Goal: Transaction & Acquisition: Subscribe to service/newsletter

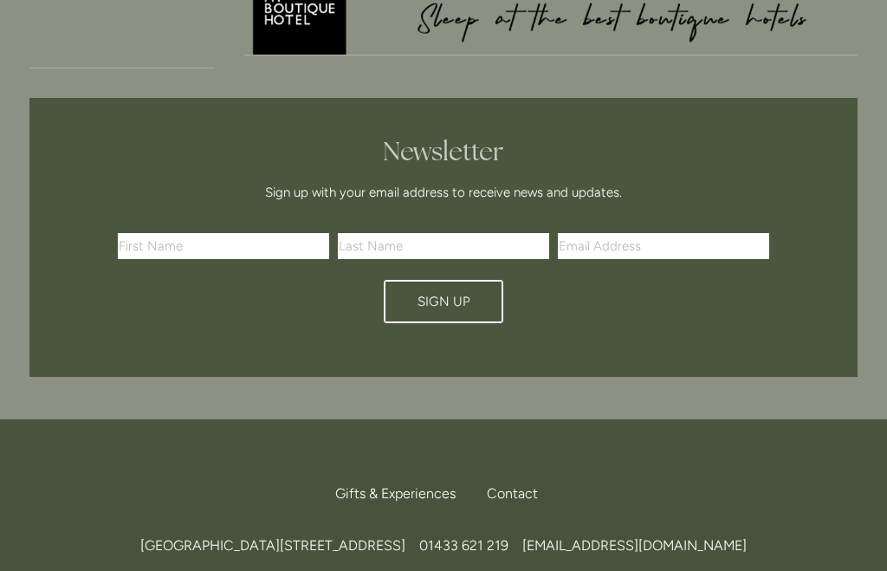
click at [162, 233] on input "text" at bounding box center [223, 246] width 211 height 26
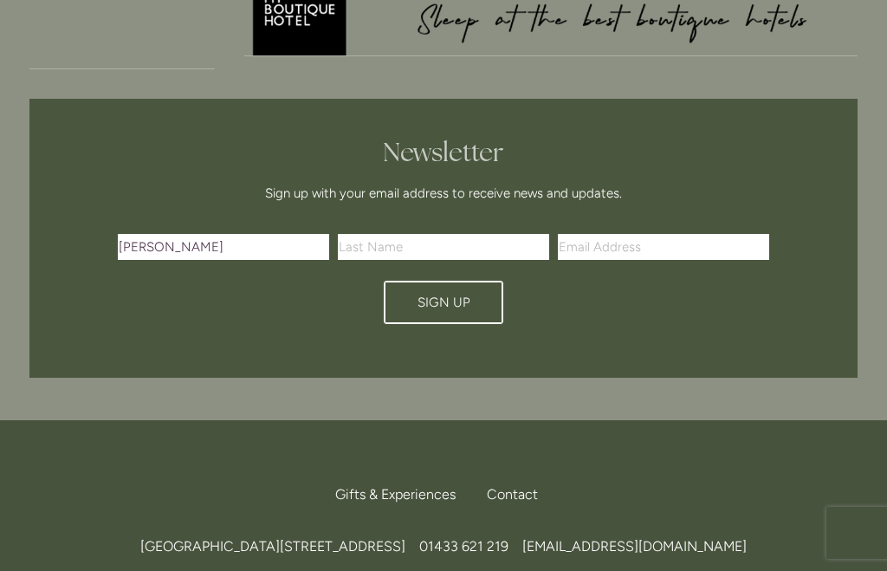
type input "Melanie"
click at [389, 234] on input "text" at bounding box center [443, 247] width 211 height 26
type input "Kearne"
click at [641, 234] on input "Email Address" at bounding box center [663, 247] width 211 height 26
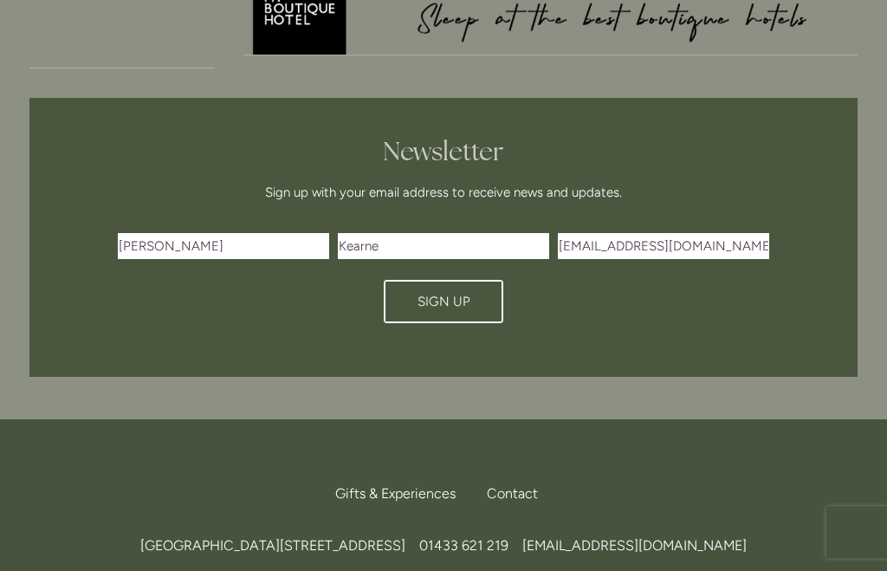
type input "[EMAIL_ADDRESS][DOMAIN_NAME]"
click at [434, 281] on button "Sign Up" at bounding box center [444, 302] width 120 height 43
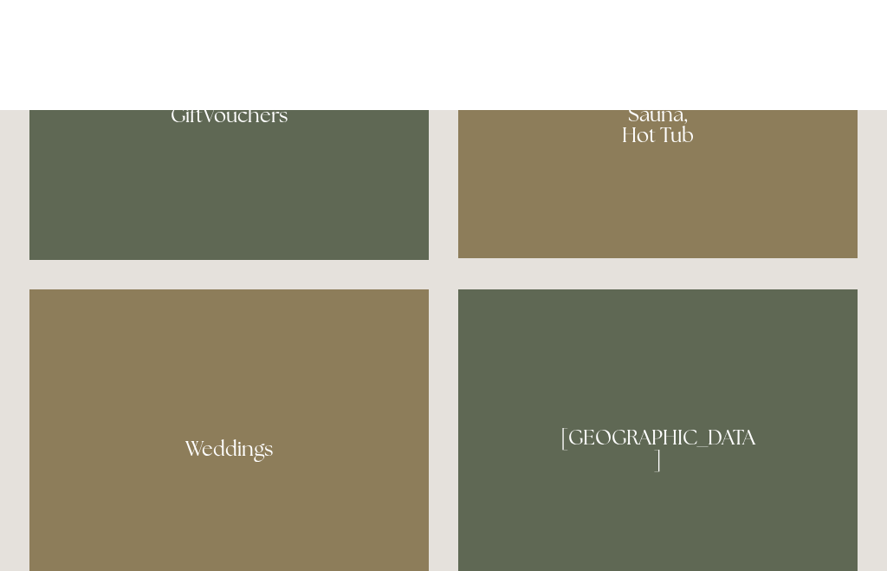
scroll to position [1358, 0]
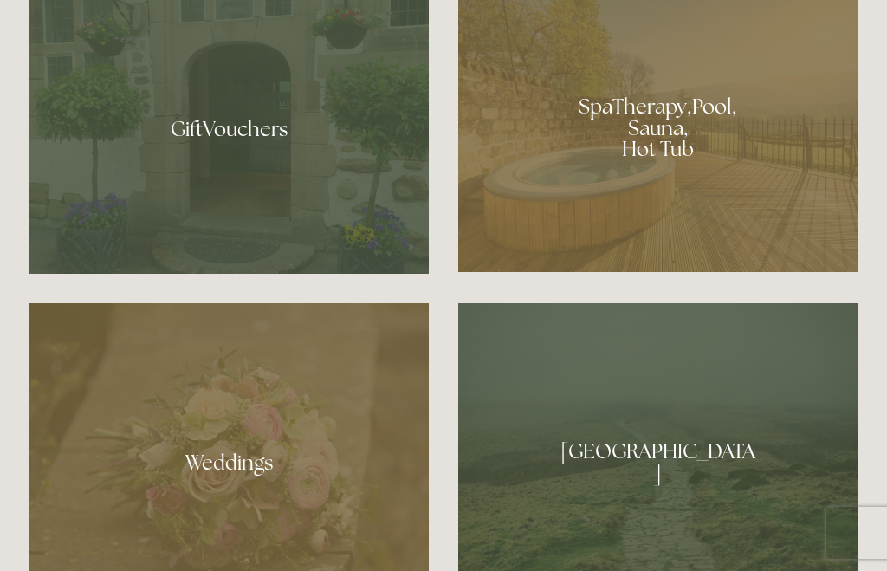
click at [669, 183] on div at bounding box center [657, 121] width 399 height 301
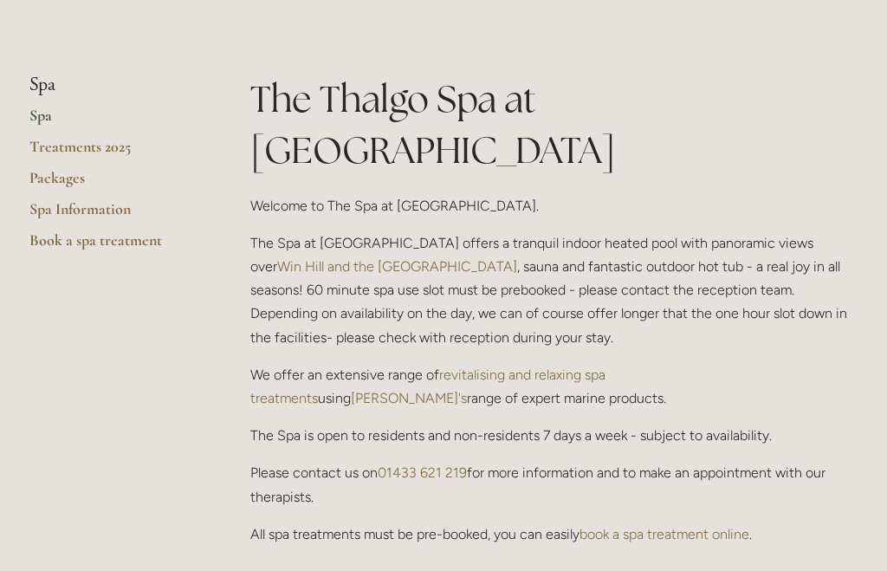
scroll to position [374, 0]
click at [55, 179] on link "Packages" at bounding box center [111, 182] width 165 height 31
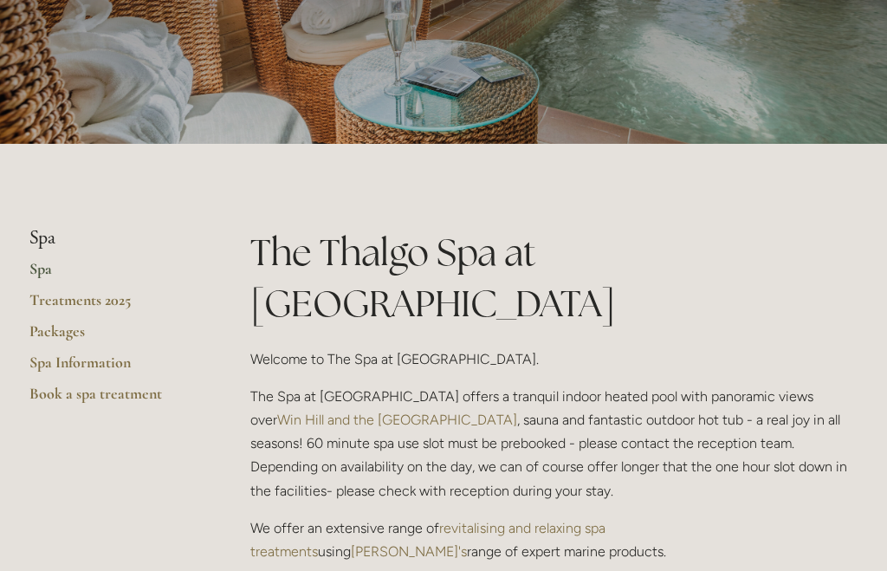
scroll to position [219, 0]
click at [100, 301] on link "Treatments 2025" at bounding box center [111, 306] width 165 height 31
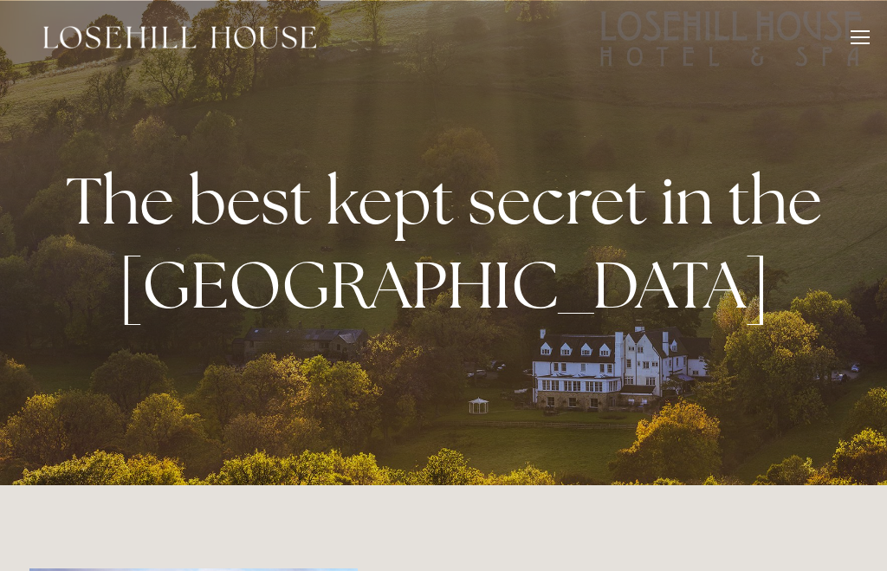
click at [851, 30] on div at bounding box center [860, 31] width 19 height 2
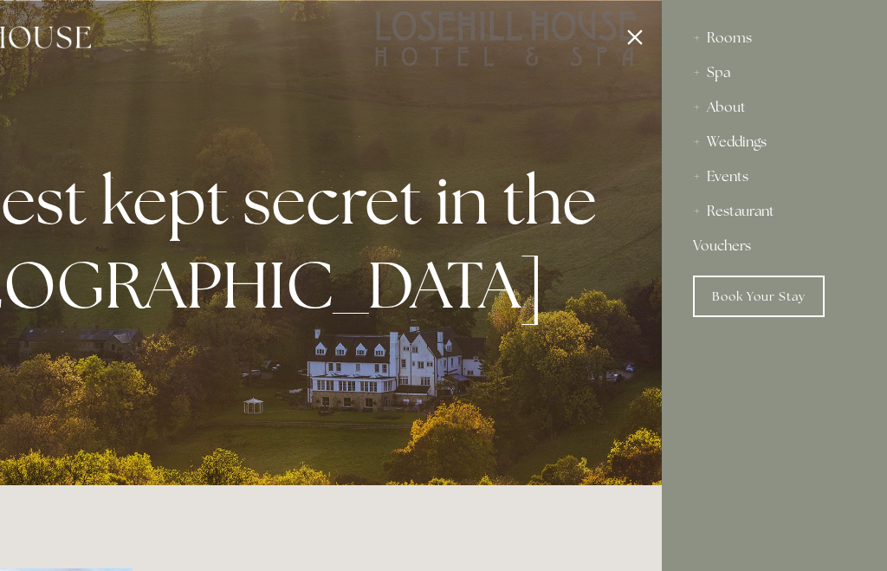
click at [728, 26] on div "Rooms" at bounding box center [774, 38] width 163 height 35
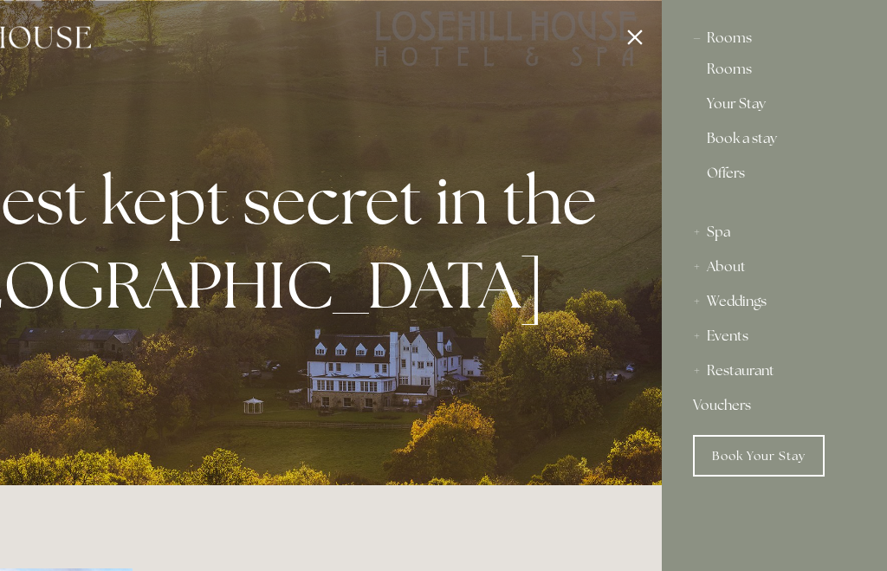
click at [737, 135] on link "Book a stay" at bounding box center [774, 142] width 135 height 21
click at [722, 171] on link "Offers" at bounding box center [774, 180] width 135 height 28
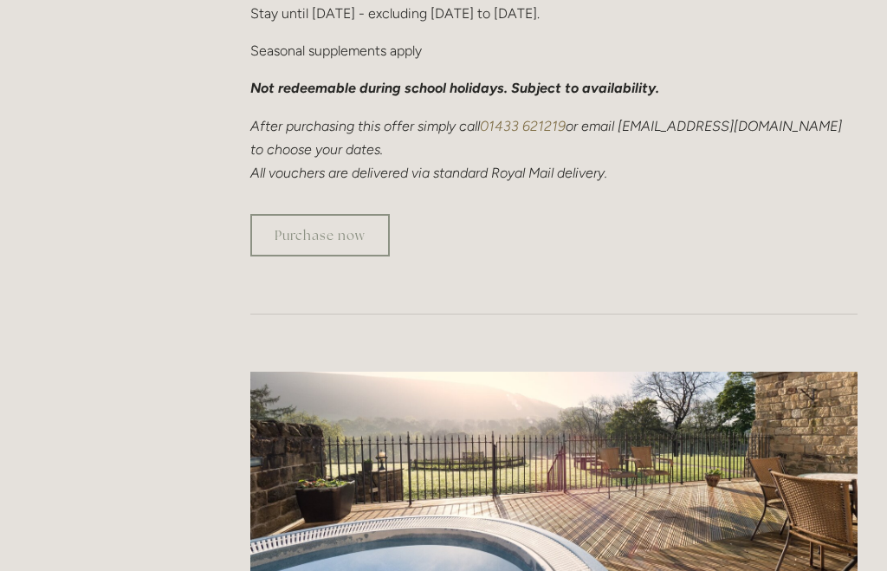
scroll to position [1428, 0]
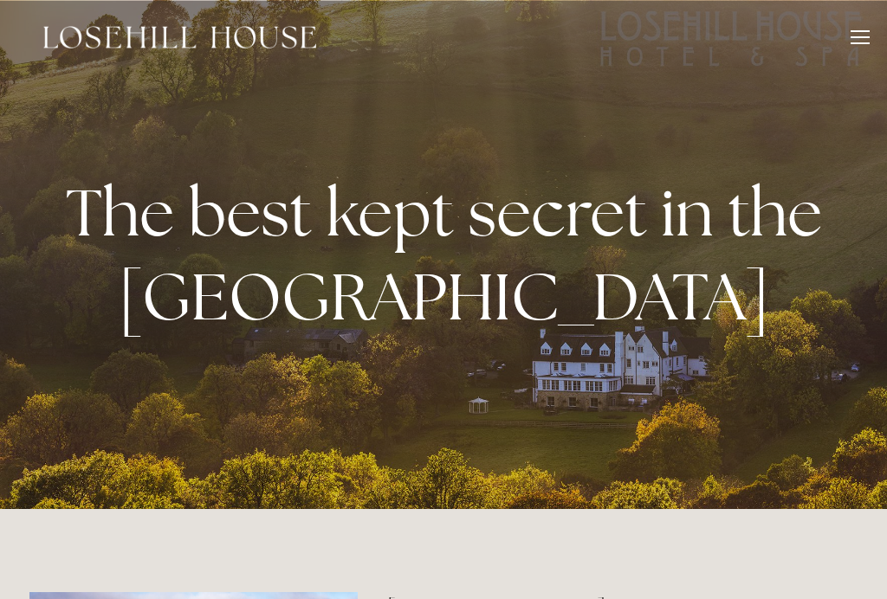
click at [854, 40] on div at bounding box center [860, 39] width 19 height 19
